Goal: Find specific page/section: Find specific page/section

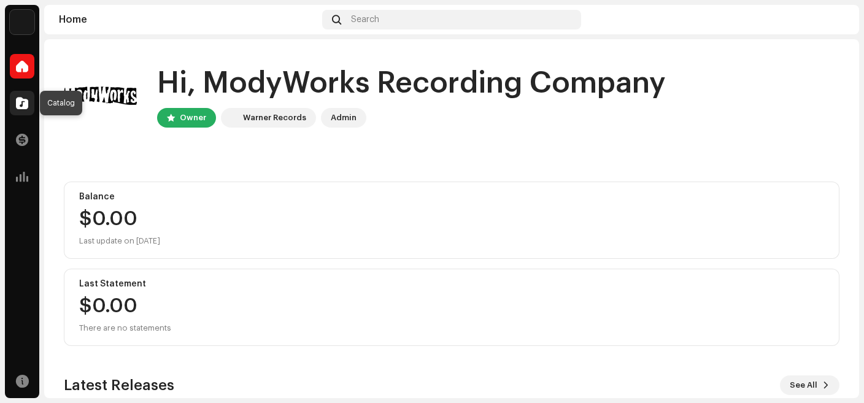
click at [25, 110] on div at bounding box center [22, 103] width 25 height 25
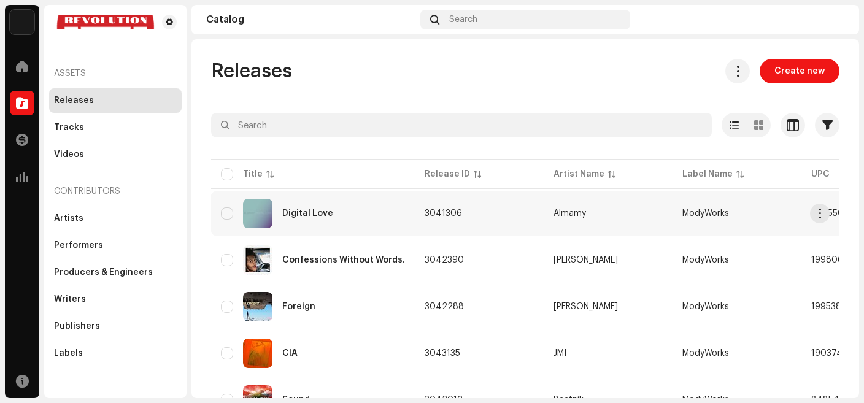
click at [324, 208] on div "Digital Love" at bounding box center [313, 213] width 184 height 29
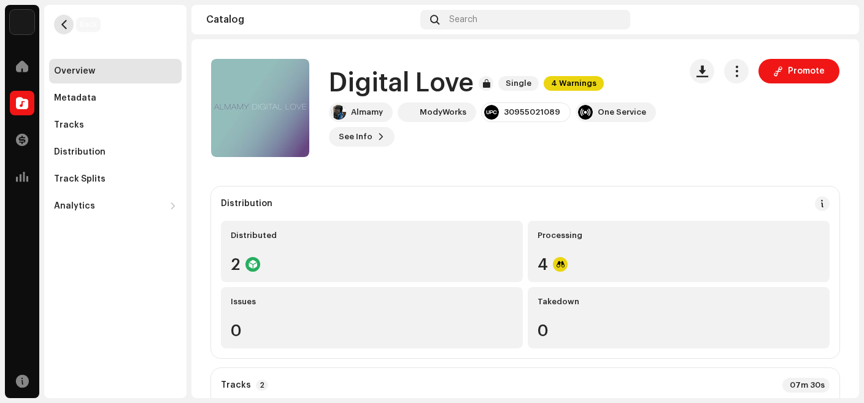
click at [68, 24] on span "button" at bounding box center [63, 25] width 9 height 10
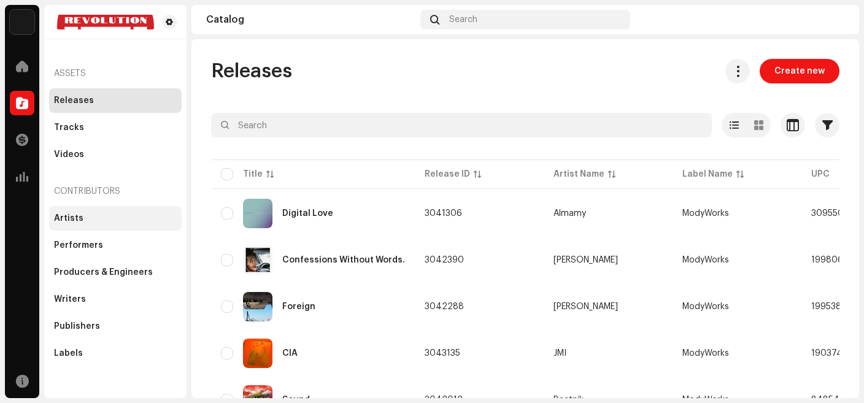
click at [64, 221] on div "Artists" at bounding box center [68, 218] width 29 height 10
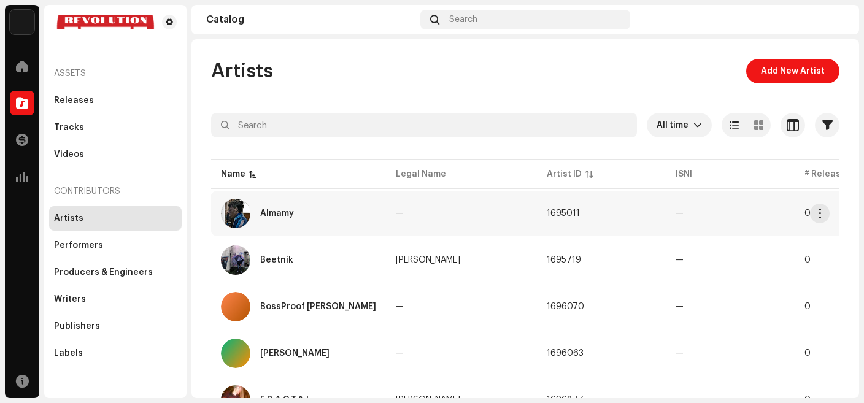
click at [282, 213] on div "Almamy" at bounding box center [277, 213] width 34 height 9
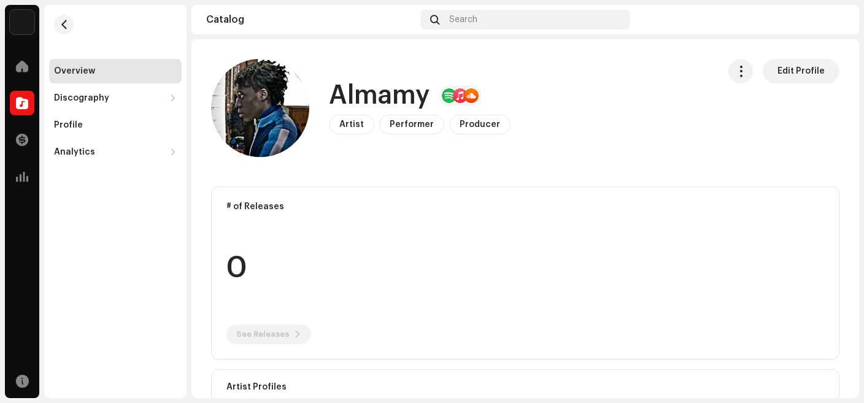
click at [472, 97] on div at bounding box center [471, 95] width 15 height 15
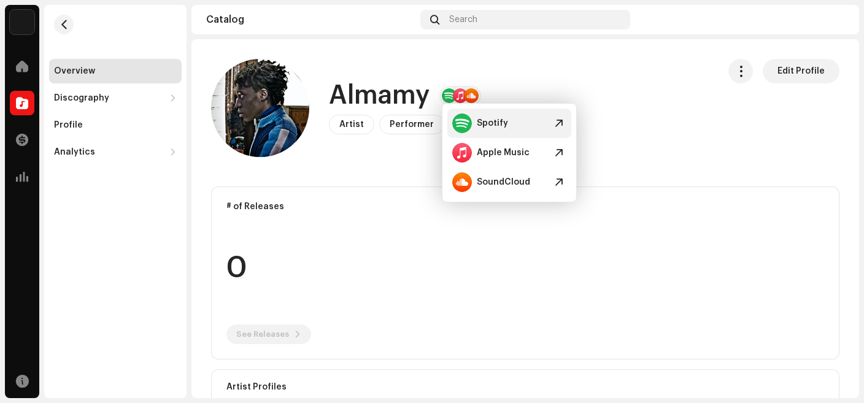
click at [562, 125] on span at bounding box center [558, 123] width 15 height 15
click at [561, 154] on span at bounding box center [558, 152] width 15 height 15
click at [23, 69] on span at bounding box center [22, 66] width 12 height 10
